Goal: Contribute content: Add original content to the website for others to see

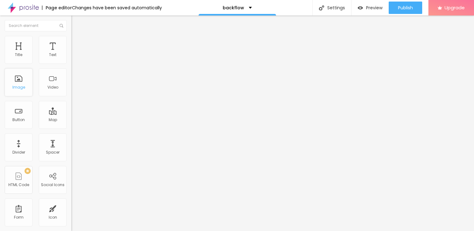
click at [22, 85] on div "Image" at bounding box center [18, 87] width 13 height 4
click at [71, 26] on button "Edit Coluna" at bounding box center [106, 23] width 71 height 14
drag, startPoint x: 27, startPoint y: 60, endPoint x: 28, endPoint y: 65, distance: 5.7
click at [71, 53] on div "Add image" at bounding box center [106, 50] width 71 height 4
click at [71, 53] on span "Add image" at bounding box center [83, 50] width 25 height 5
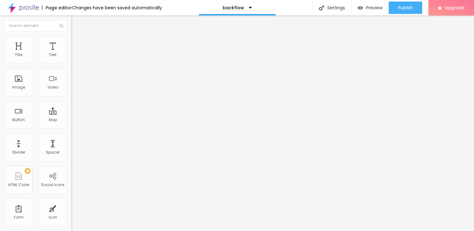
drag, startPoint x: 232, startPoint y: 68, endPoint x: 140, endPoint y: 124, distance: 107.6
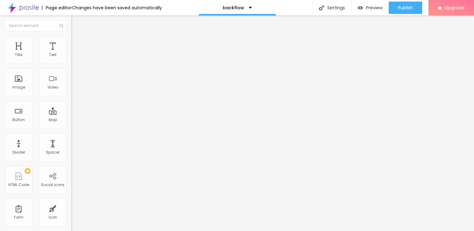
click at [130, 231] on div "Subindo 1/1 arquivos" at bounding box center [237, 233] width 474 height 4
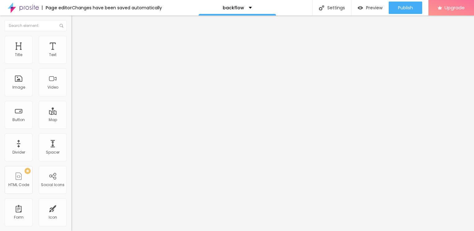
click at [130, 231] on div "Subindo 1/1 arquivos" at bounding box center [237, 233] width 474 height 4
click at [71, 53] on span "Add image" at bounding box center [83, 50] width 25 height 5
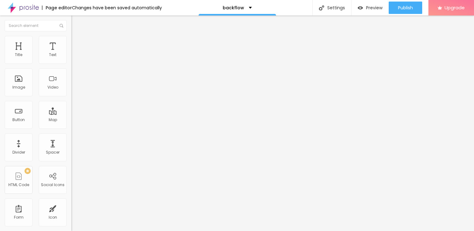
click at [71, 127] on input "https://" at bounding box center [108, 124] width 74 height 6
drag, startPoint x: 42, startPoint y: 114, endPoint x: 46, endPoint y: 111, distance: 4.7
click at [71, 68] on div "Image description (Alt)" at bounding box center [106, 60] width 71 height 15
click at [77, 43] on span "Style" at bounding box center [81, 40] width 9 height 5
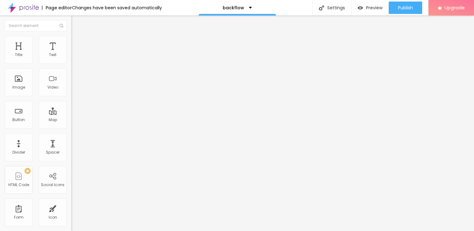
click at [71, 42] on li "Advanced" at bounding box center [106, 45] width 71 height 6
click at [71, 126] on input "10" at bounding box center [84, 129] width 27 height 7
type input "7"
type input "6"
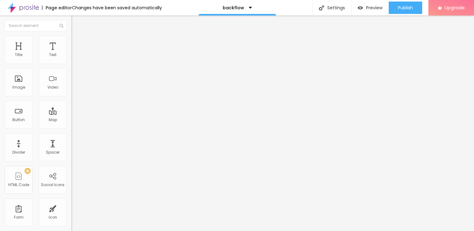
type input "6"
type input "5"
type input "2"
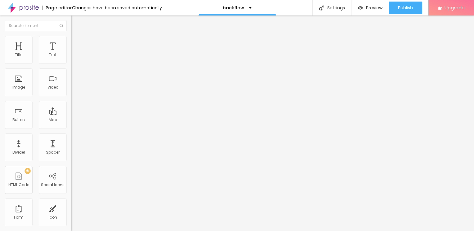
type input "0"
drag, startPoint x: 17, startPoint y: 59, endPoint x: 5, endPoint y: 59, distance: 11.8
type input "0"
click at [71, 120] on input "range" at bounding box center [91, 122] width 40 height 5
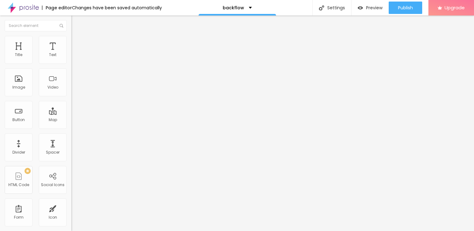
click at [76, 22] on div "Edit Image" at bounding box center [92, 22] width 33 height 5
click at [39, 51] on div "Text" at bounding box center [53, 50] width 28 height 28
click at [29, 51] on div "Title" at bounding box center [19, 50] width 28 height 28
click at [71, 39] on img at bounding box center [74, 39] width 6 height 6
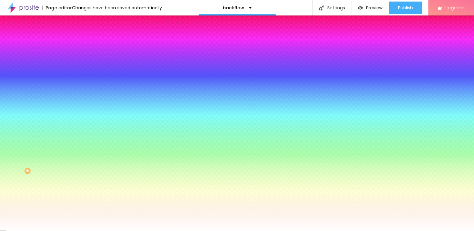
click at [77, 42] on span "Style" at bounding box center [81, 40] width 9 height 5
click at [71, 56] on div "Add image" at bounding box center [106, 54] width 71 height 4
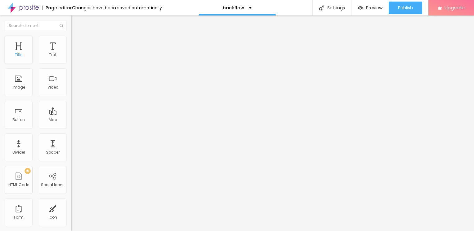
click at [31, 46] on div "Title" at bounding box center [19, 50] width 28 height 28
click at [71, 41] on li "Style" at bounding box center [106, 39] width 71 height 6
type input "95"
type input "90"
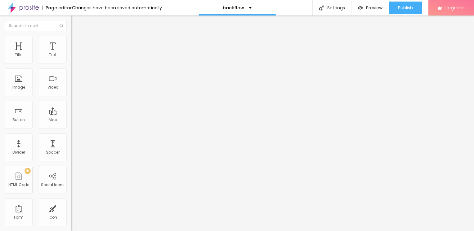
type input "90"
type input "75"
type input "50"
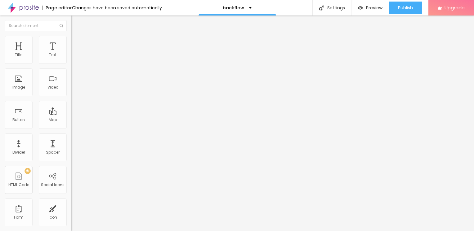
type input "30"
type input "15"
type input "10"
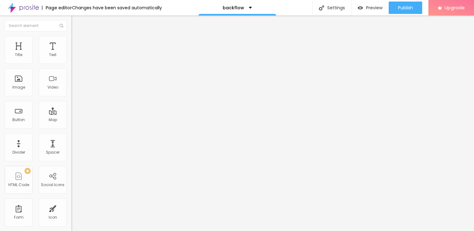
drag, startPoint x: 64, startPoint y: 65, endPoint x: -1, endPoint y: 69, distance: 64.9
type input "10"
click at [71, 64] on input "range" at bounding box center [91, 61] width 40 height 5
click at [76, 20] on div "Edit Image" at bounding box center [92, 22] width 33 height 5
click at [74, 57] on icon "button" at bounding box center [75, 56] width 2 height 2
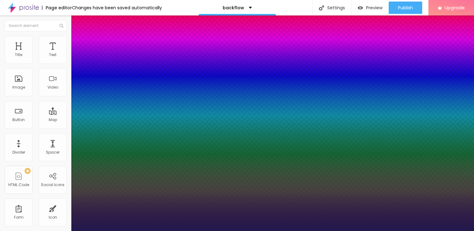
type input "1"
drag, startPoint x: 82, startPoint y: 77, endPoint x: 86, endPoint y: 89, distance: 12.2
type input "18"
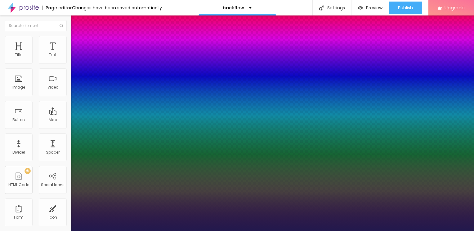
type input "1"
type input "19"
type input "1"
type input "21"
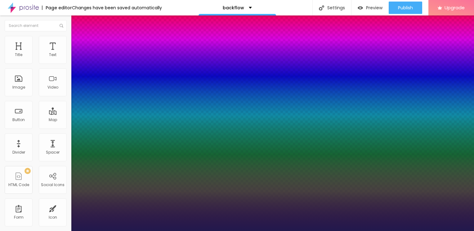
type input "21"
type input "1"
type input "22"
type input "1"
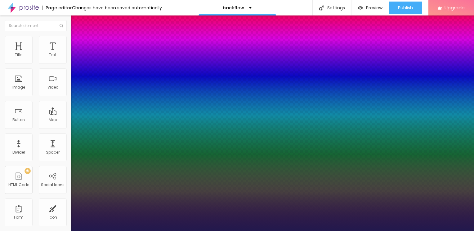
type input "23"
type input "1"
type input "24"
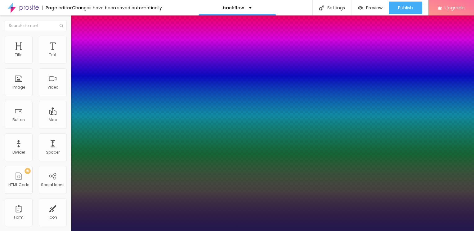
type input "1"
type input "26"
type input "1"
type input "27"
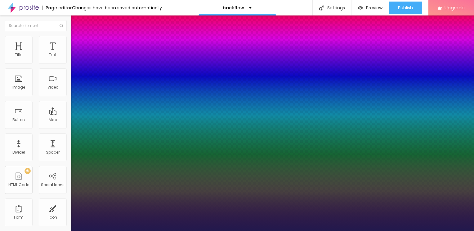
type input "27"
type input "1"
type input "28"
type input "1"
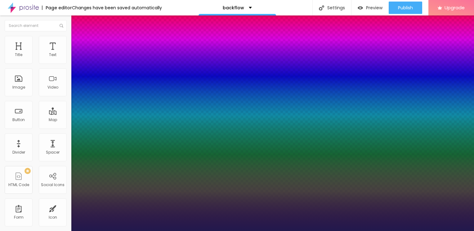
type input "29"
type input "1"
type input "30"
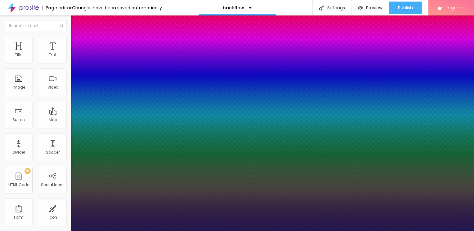
type input "1"
type input "31"
type input "1"
type input "30"
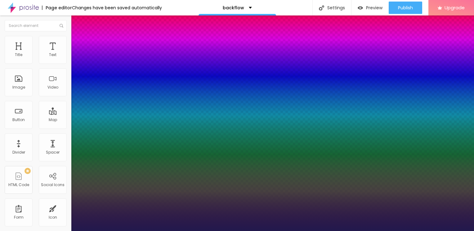
type input "30"
type input "1"
type input "29"
type input "1"
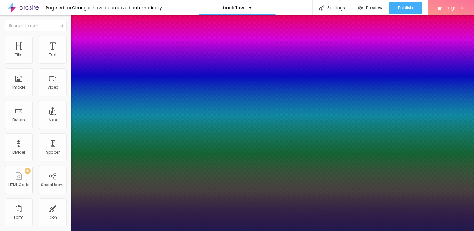
type input "28"
type input "1"
type input "27"
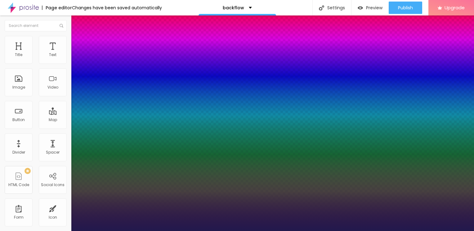
type input "1"
type input "26"
type input "1"
type input "25"
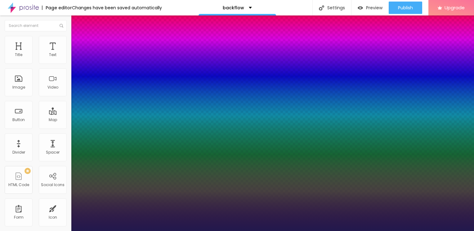
type input "25"
type input "1"
type input "24"
type input "1"
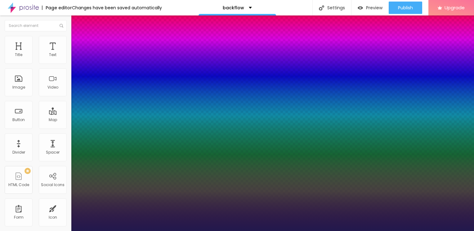
drag, startPoint x: 83, startPoint y: 104, endPoint x: 88, endPoint y: 105, distance: 4.5
type input "25"
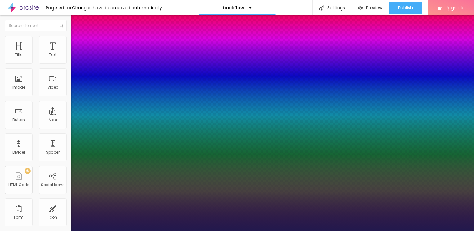
type input "1"
type input "26"
type input "1"
type input "27"
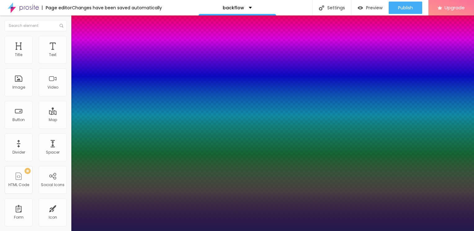
type input "27"
type input "1"
type input "27"
type input "1"
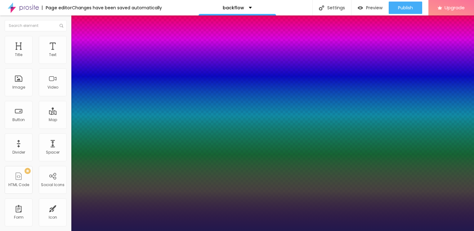
type input "26"
type input "1"
type input "25"
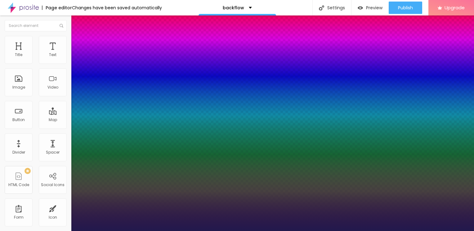
type input "1"
type input "25"
type input "1"
click at [16, 231] on div at bounding box center [237, 231] width 474 height 0
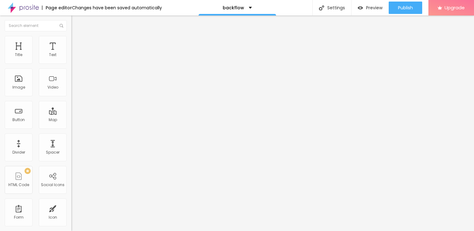
click at [76, 20] on div "Edit Text" at bounding box center [90, 22] width 28 height 5
click at [71, 58] on input "Click me" at bounding box center [108, 55] width 74 height 6
paste input "→ VIEW DOCUMENT HERE"
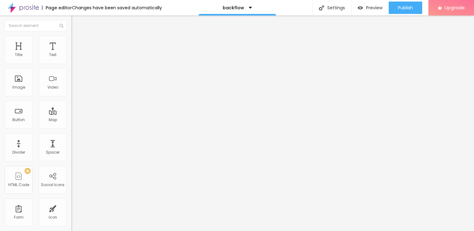
type input "→ VIEW DOCUMENT HERE"
click at [71, 128] on input "https://" at bounding box center [108, 125] width 74 height 6
click at [39, 123] on div "Map" at bounding box center [53, 115] width 28 height 28
click at [71, 128] on input "https://" at bounding box center [108, 125] width 74 height 6
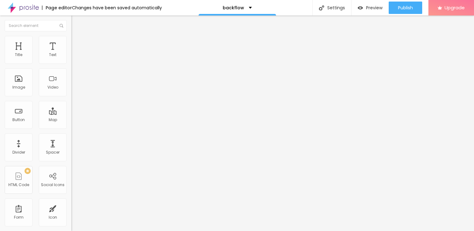
click at [71, 128] on input "https://" at bounding box center [108, 125] width 74 height 6
paste input "[URL][DOMAIN_NAME]"
type input "[URL][DOMAIN_NAME]"
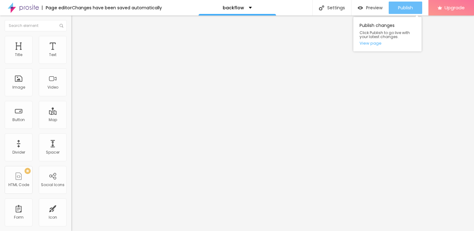
click at [400, 10] on span "Publish" at bounding box center [405, 7] width 15 height 5
